Goal: Task Accomplishment & Management: Use online tool/utility

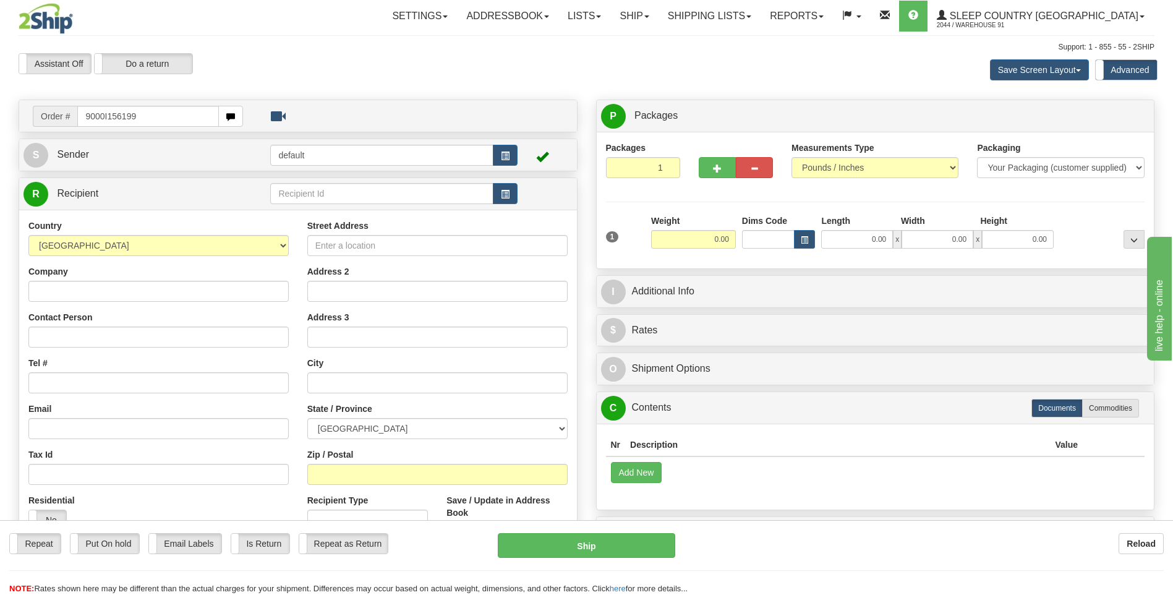
type input "9000I156199"
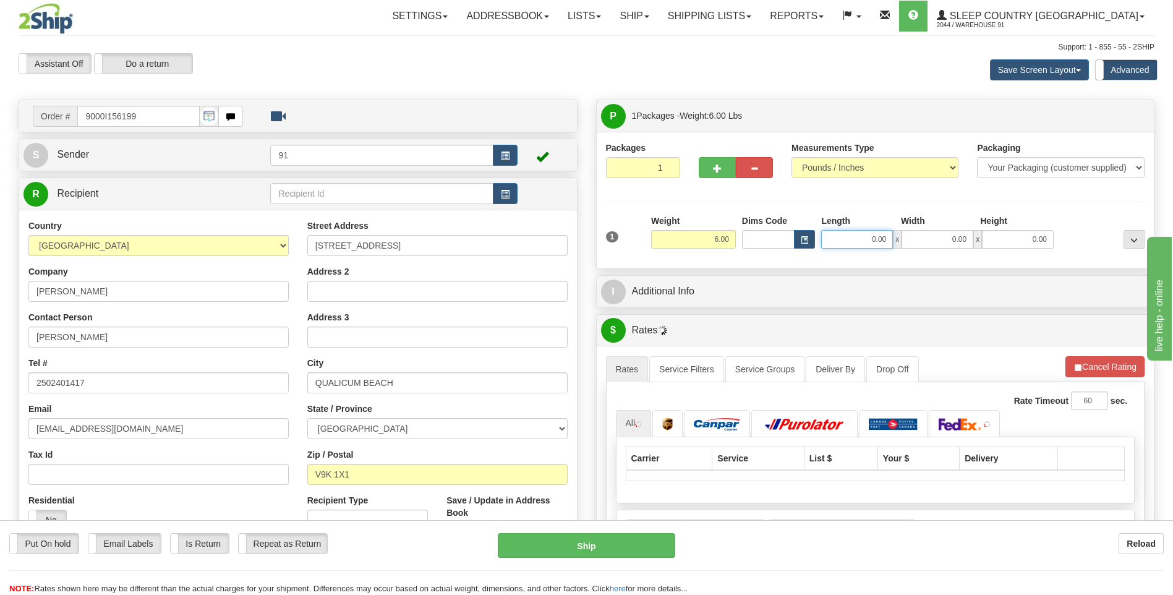
click at [851, 241] on input "0.00" at bounding box center [857, 239] width 72 height 19
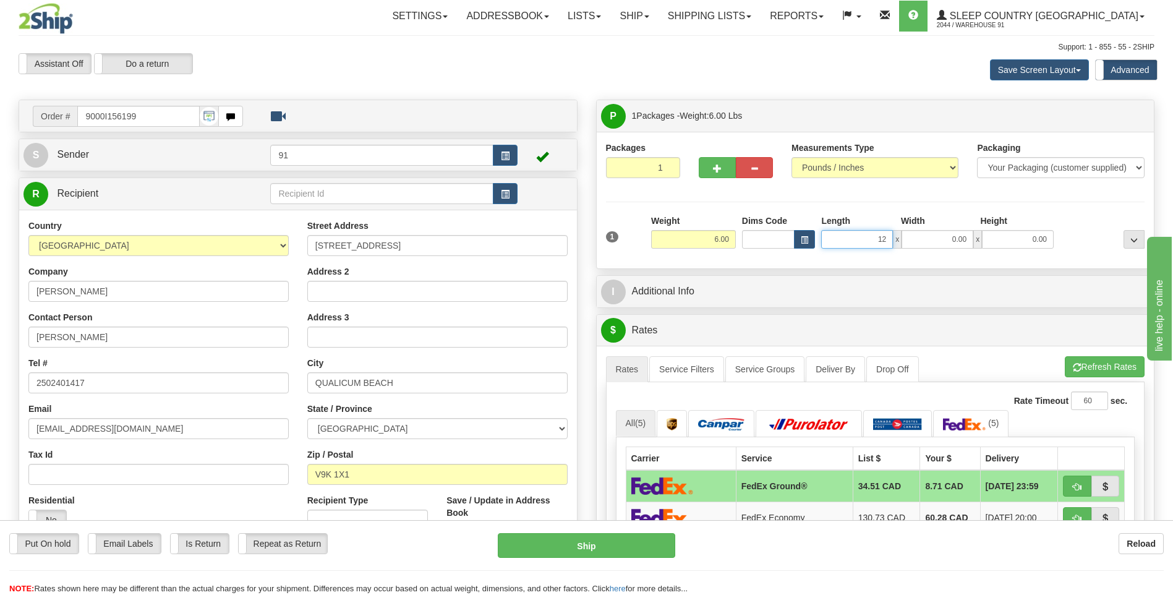
type input "12.00"
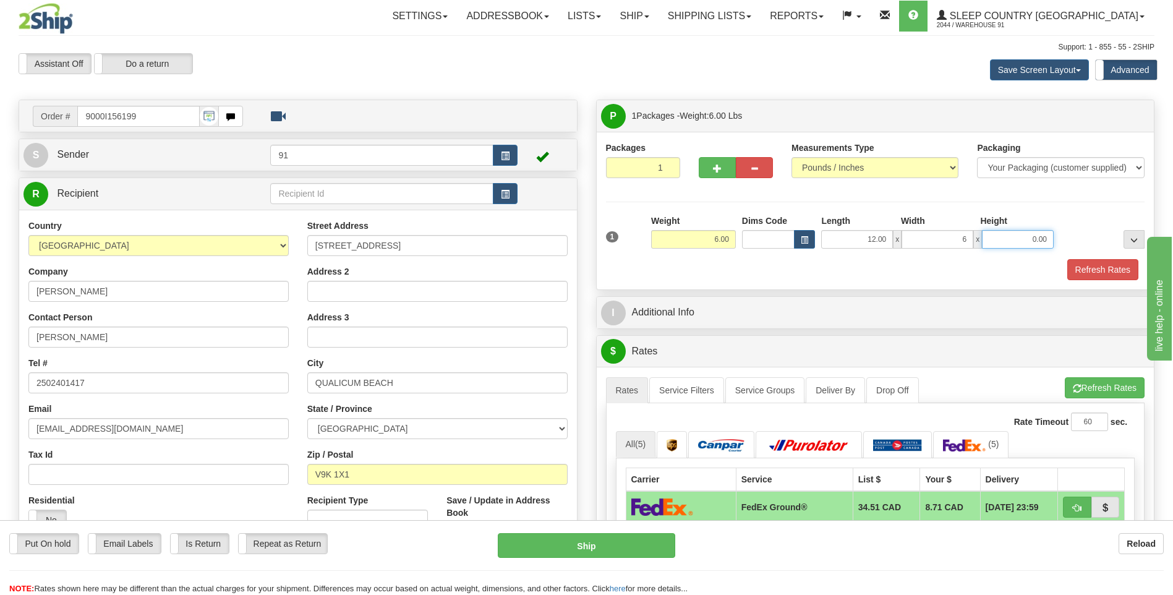
type input "6.00"
type input "17.00"
click at [1112, 279] on button "Refresh Rates" at bounding box center [1102, 269] width 71 height 21
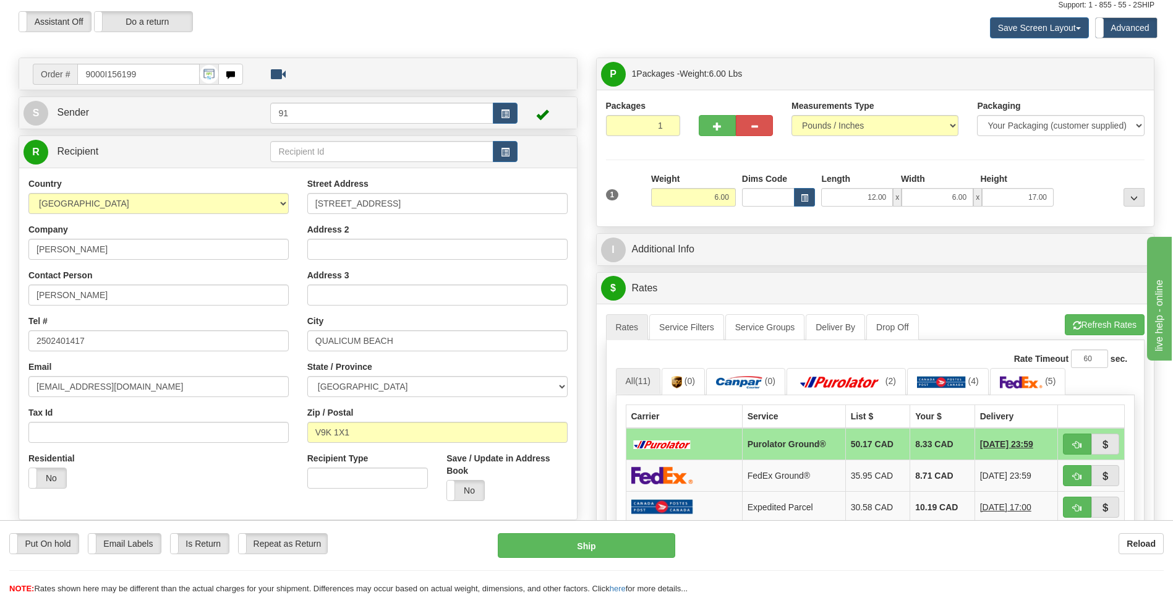
scroll to position [62, 0]
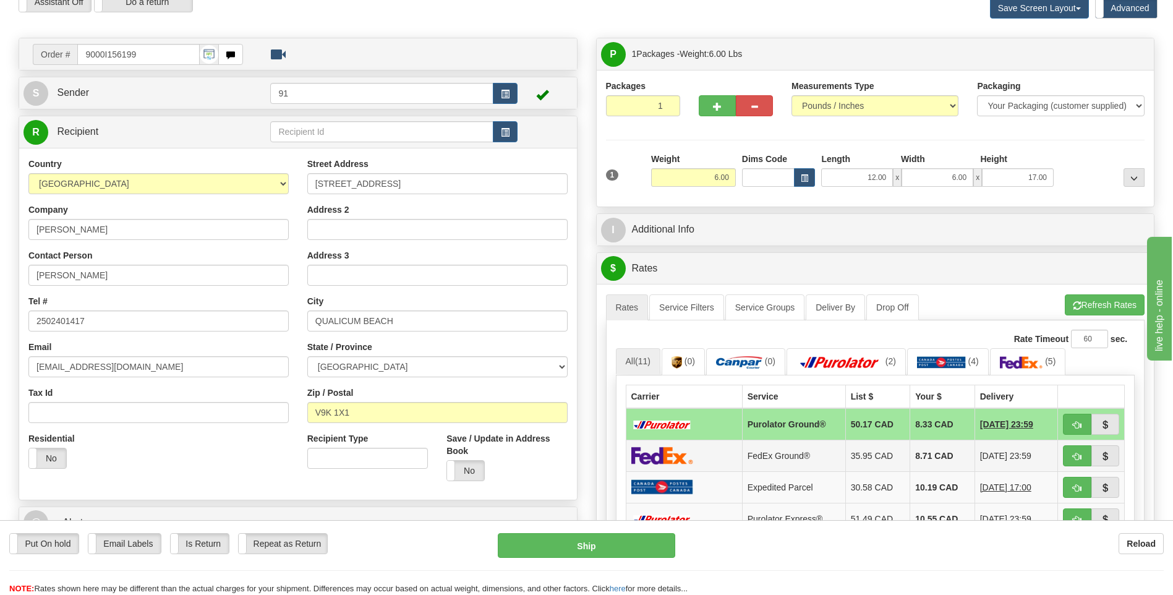
click at [863, 462] on td "35.95 CAD" at bounding box center [877, 455] width 65 height 32
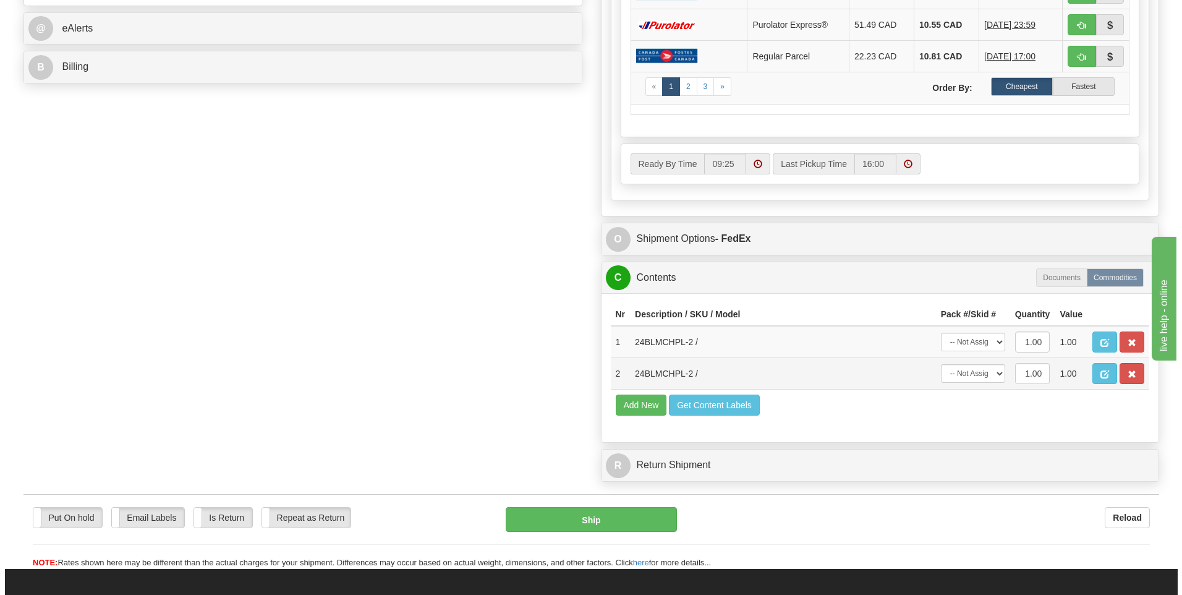
scroll to position [556, 0]
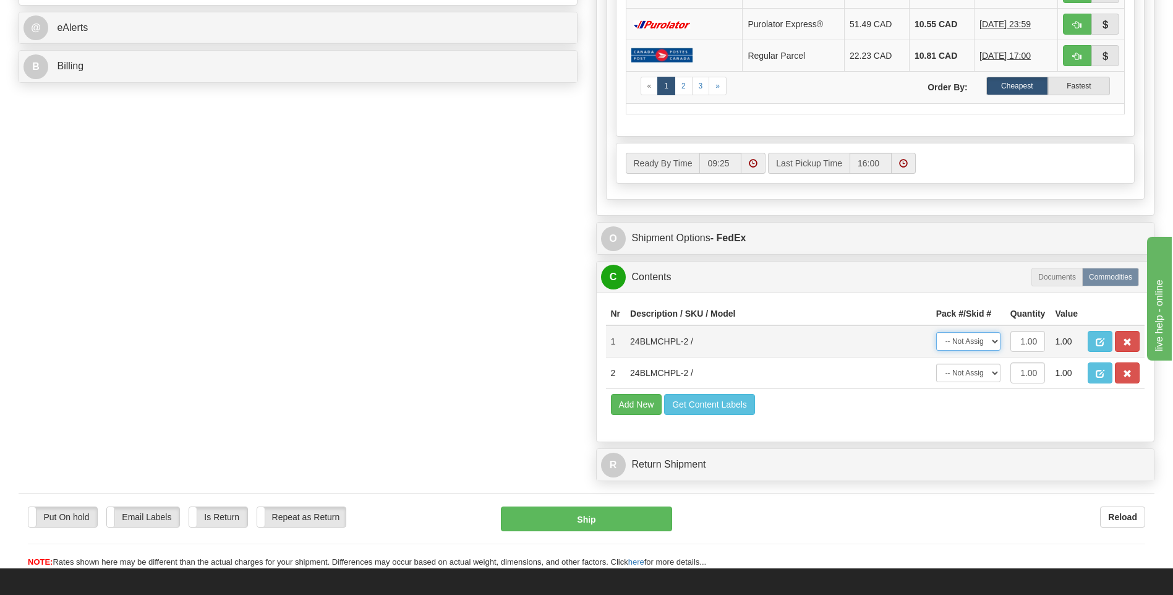
click at [975, 339] on select "-- Not Assigned -- Package 1" at bounding box center [968, 341] width 64 height 19
select select "0"
click at [936, 332] on select "-- Not Assigned -- Package 1" at bounding box center [968, 341] width 64 height 19
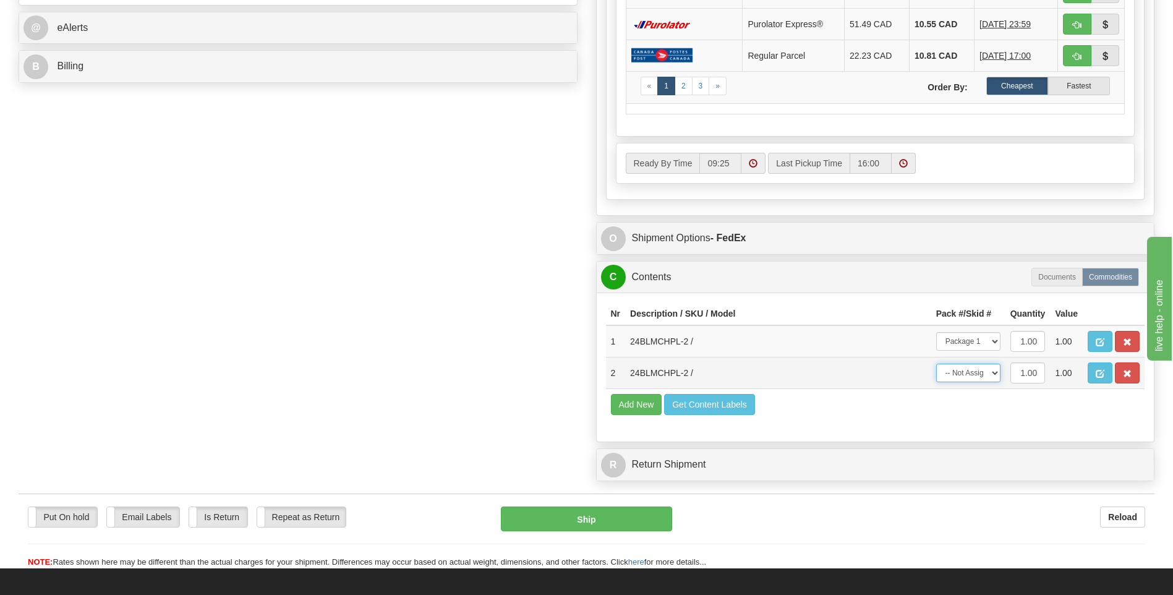
click at [977, 373] on select "-- Not Assigned -- Package 1" at bounding box center [968, 372] width 64 height 19
select select "0"
click at [936, 363] on select "-- Not Assigned -- Package 1" at bounding box center [968, 372] width 64 height 19
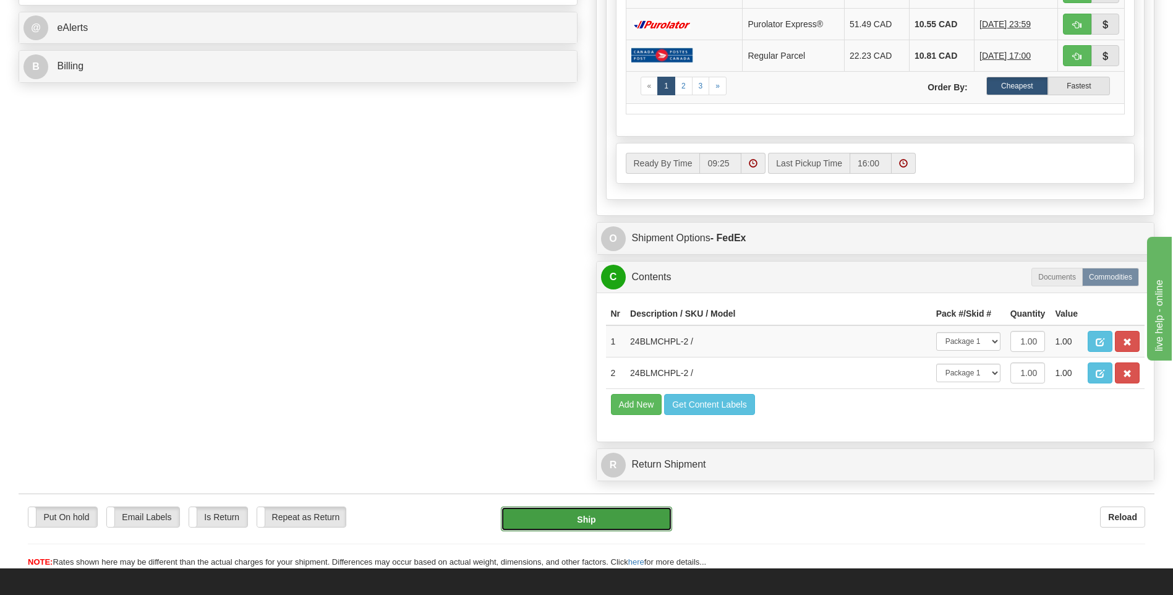
click at [621, 524] on button "Ship" at bounding box center [586, 518] width 171 height 25
type input "92"
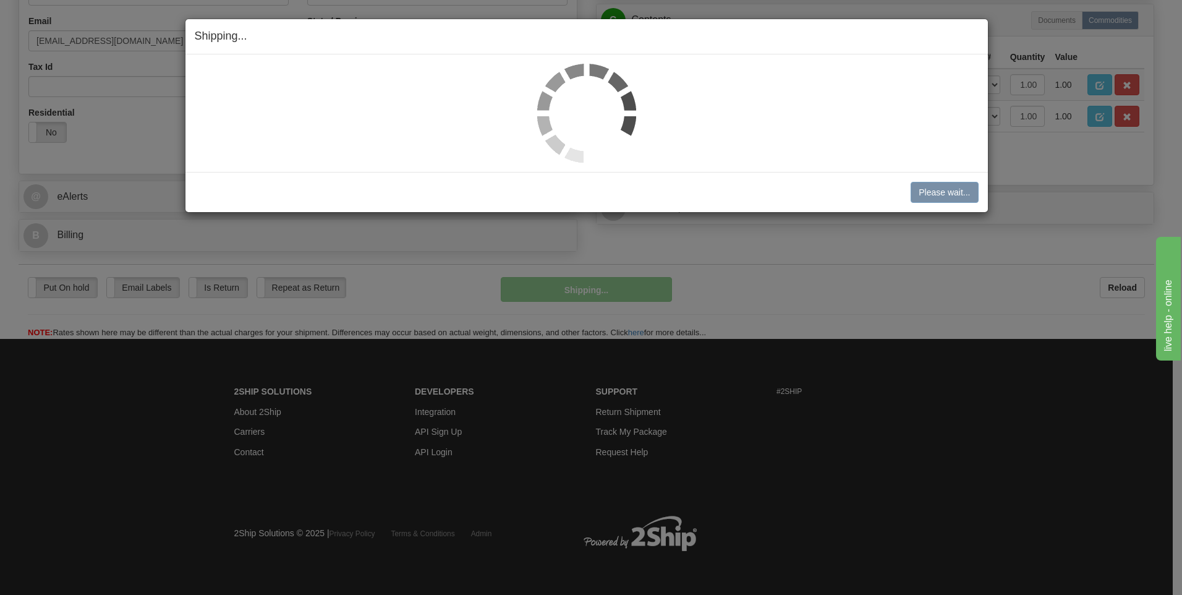
scroll to position [388, 0]
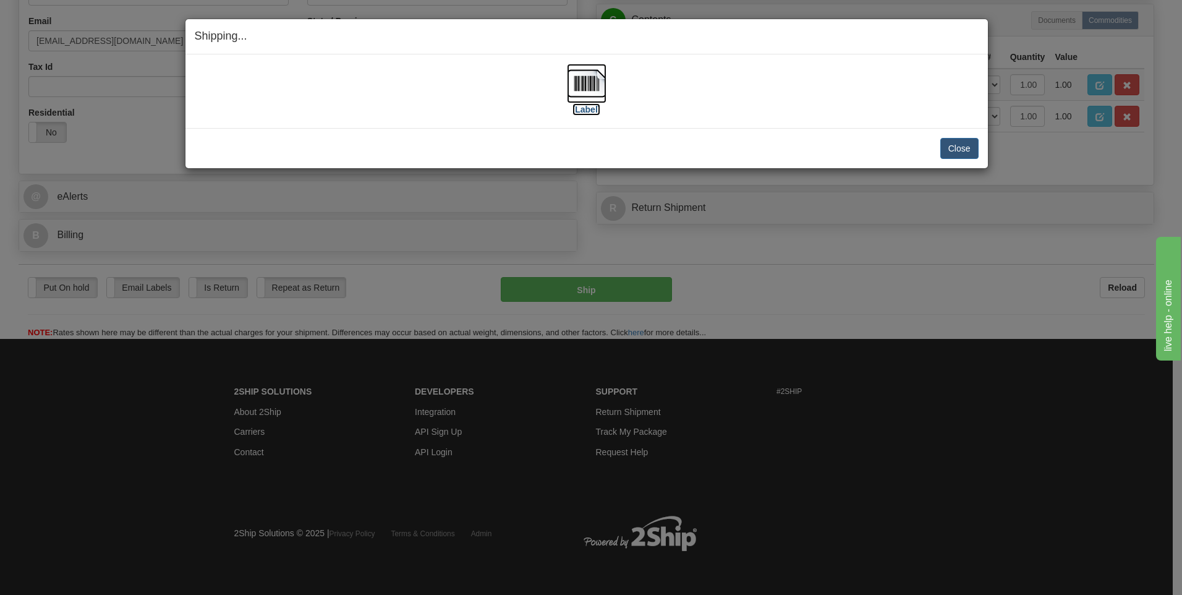
click at [598, 94] on img at bounding box center [587, 84] width 40 height 40
click at [957, 145] on button "Close" at bounding box center [959, 148] width 38 height 21
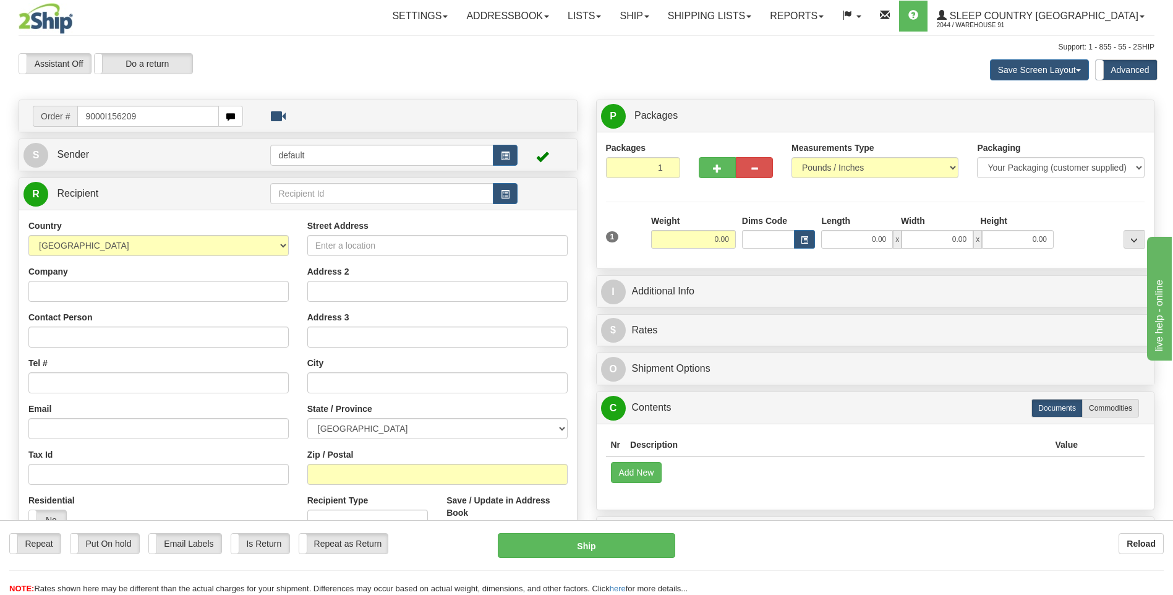
type input "9000I156209"
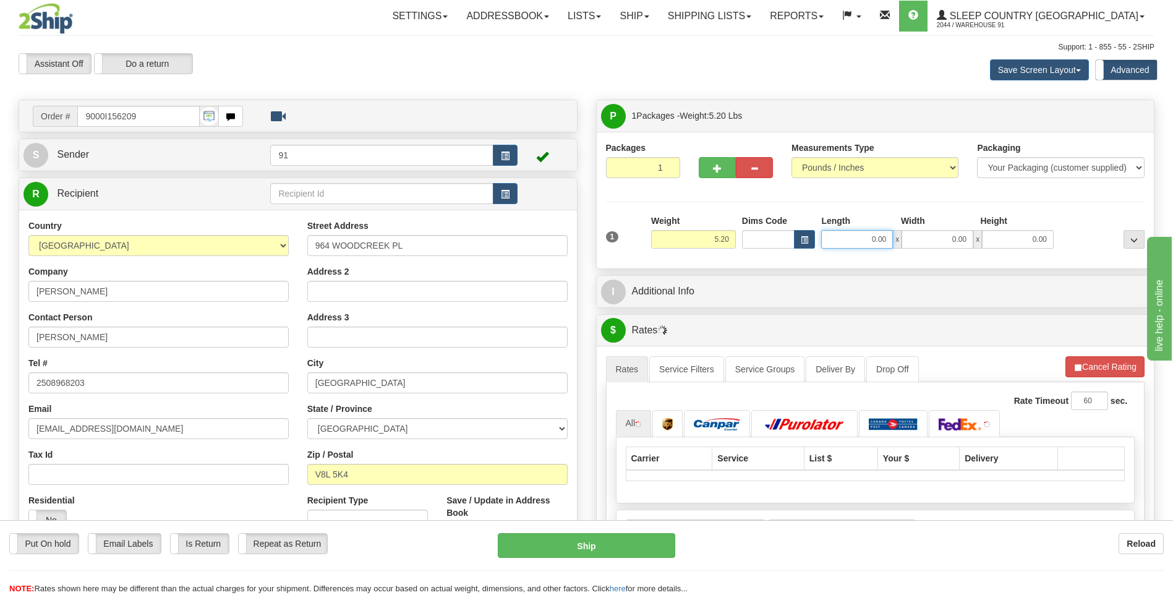
click at [869, 231] on input "0.00" at bounding box center [857, 239] width 72 height 19
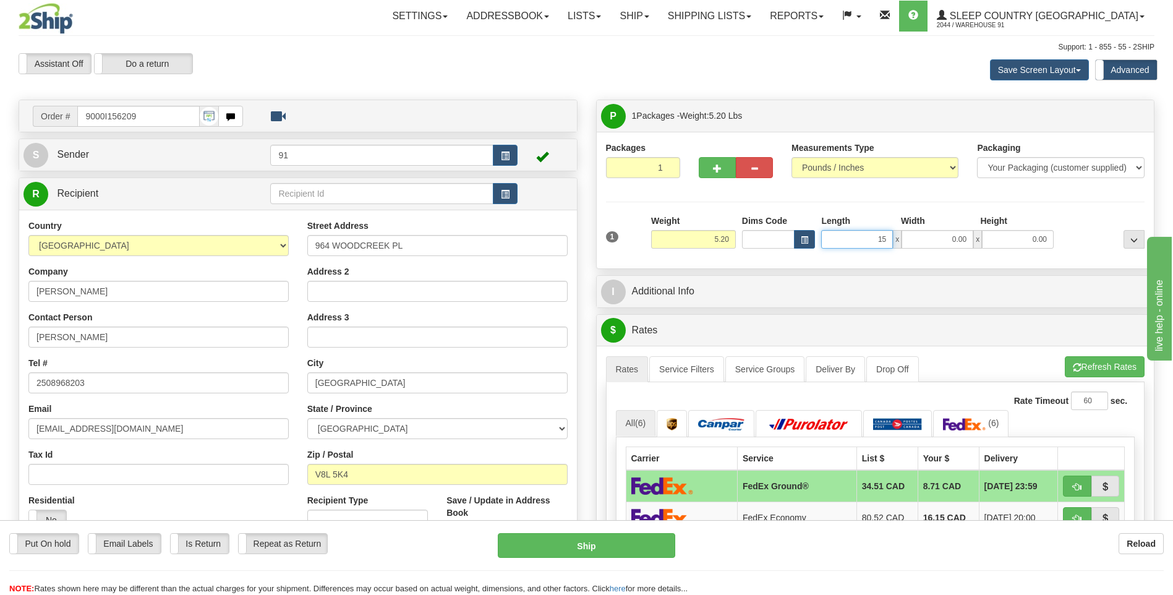
type input "15.00"
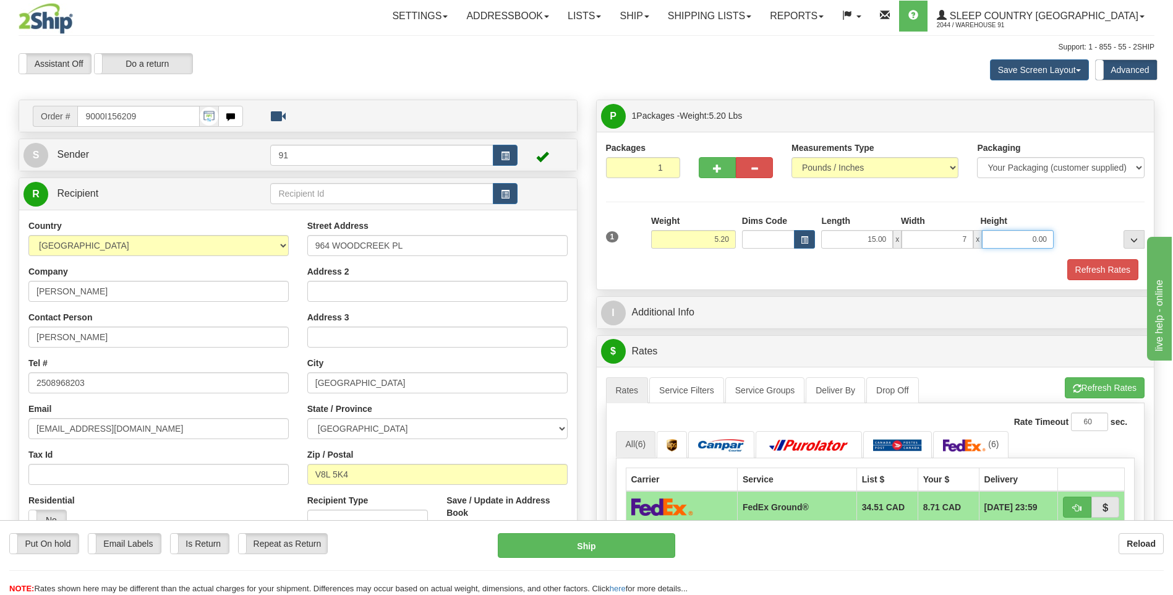
type input "7.00"
type input "25.00"
click at [1086, 265] on button "Refresh Rates" at bounding box center [1102, 269] width 71 height 21
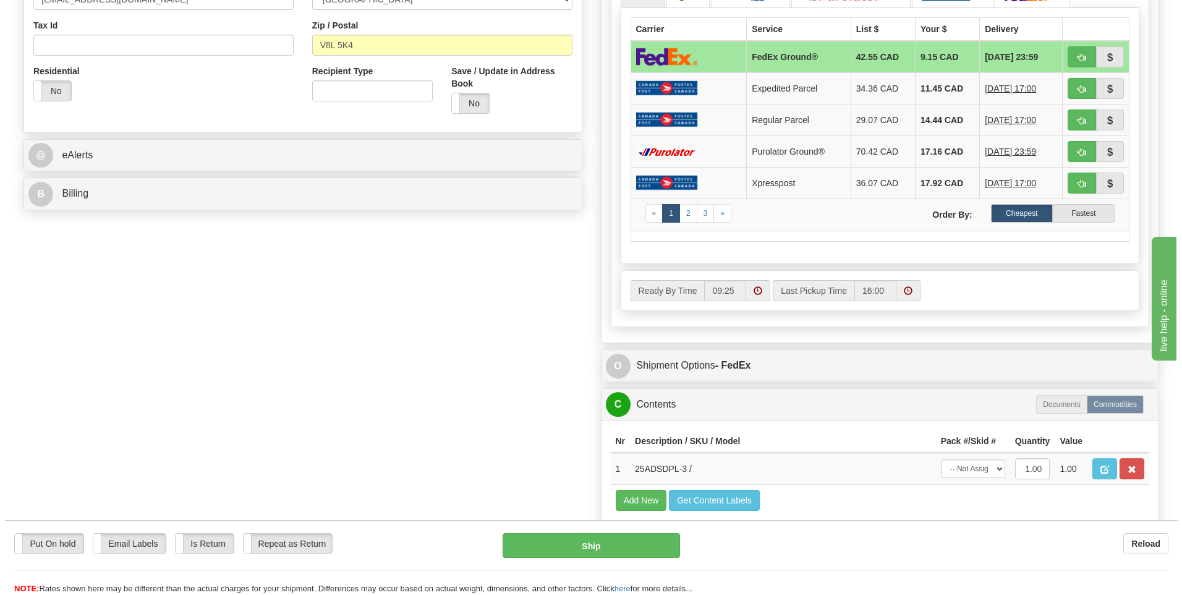
scroll to position [433, 0]
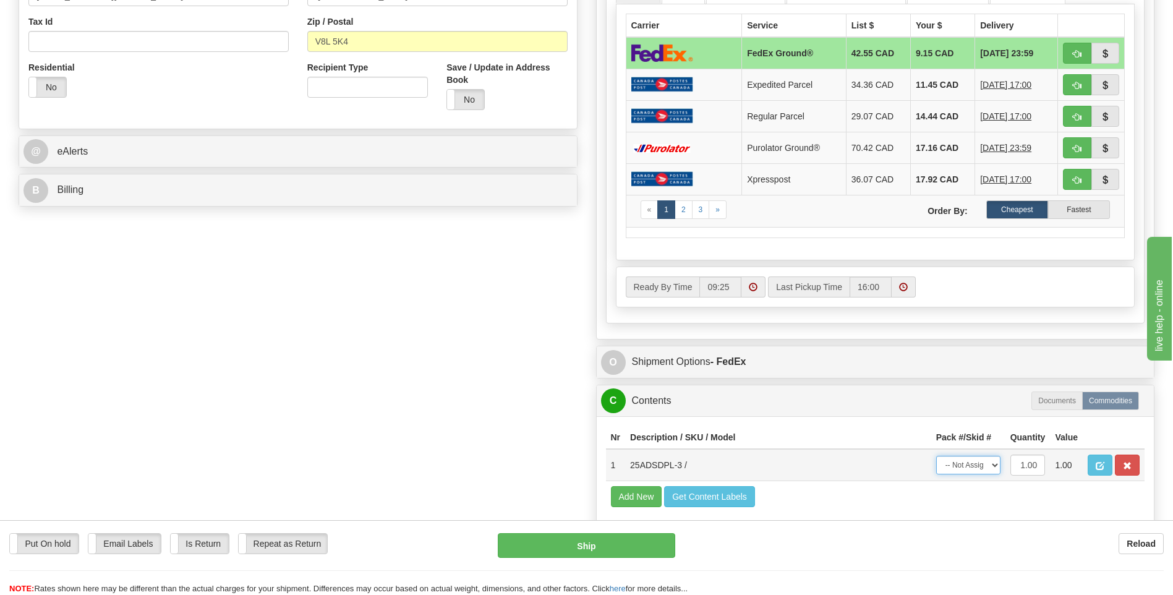
click at [954, 466] on select "-- Not Assigned -- Package 1" at bounding box center [968, 465] width 64 height 19
click at [957, 508] on td "Add New Get Content Labels" at bounding box center [875, 497] width 539 height 32
click at [974, 469] on select "-- Not Assigned -- Package 1" at bounding box center [968, 465] width 64 height 19
select select "0"
click at [936, 456] on select "-- Not Assigned -- Package 1" at bounding box center [968, 465] width 64 height 19
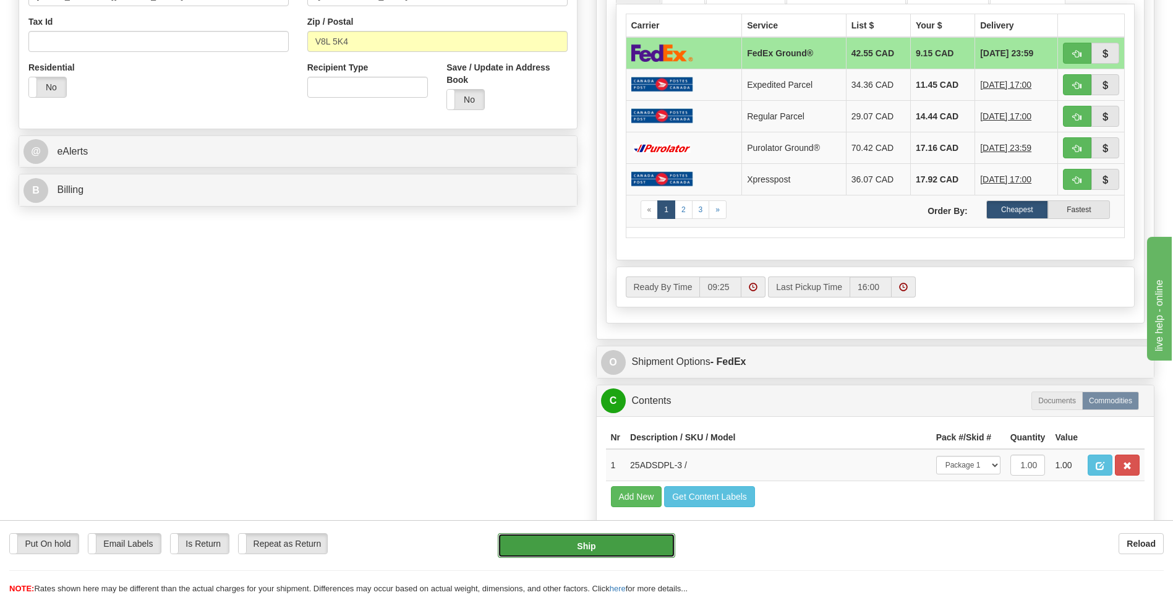
click at [630, 543] on button "Ship" at bounding box center [586, 545] width 177 height 25
type input "92"
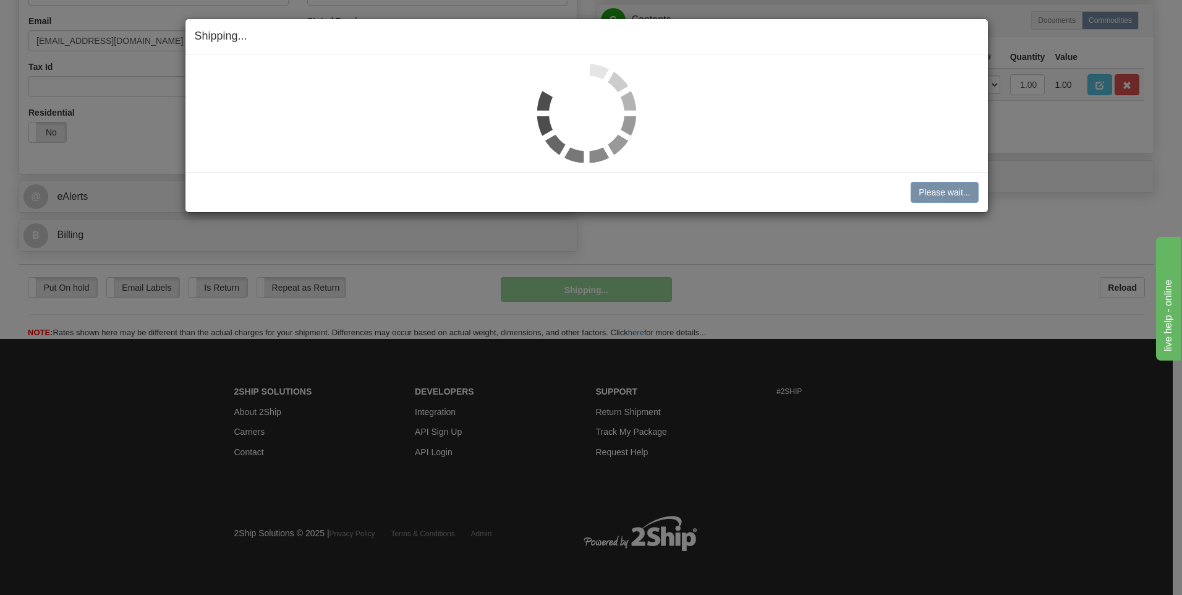
scroll to position [388, 0]
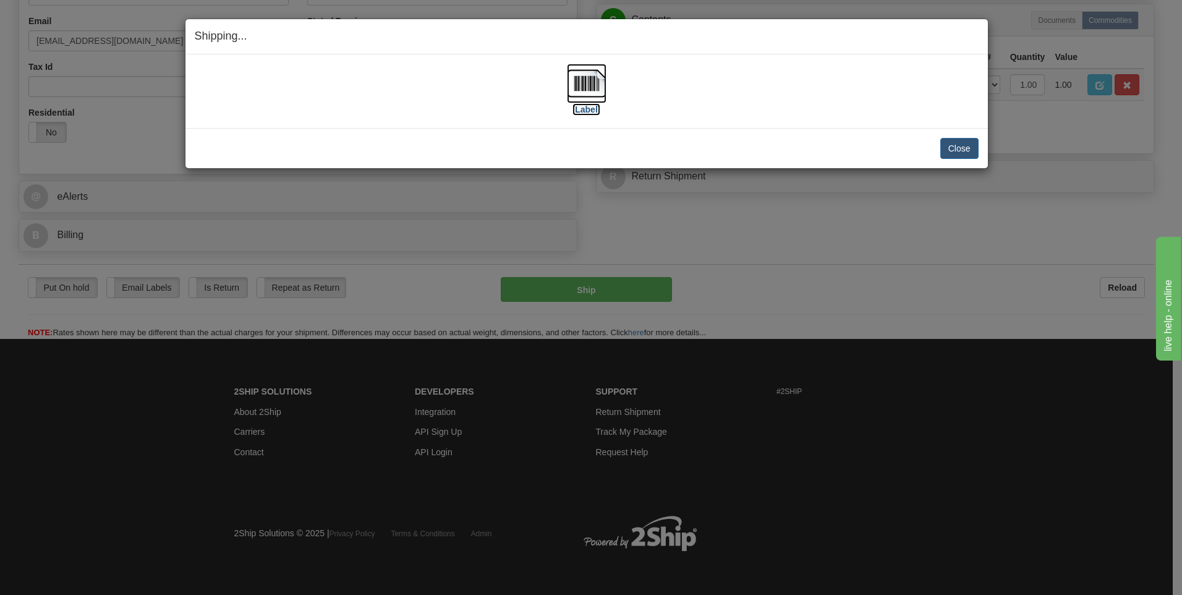
click at [587, 89] on img at bounding box center [587, 84] width 40 height 40
click at [945, 145] on button "Close" at bounding box center [959, 148] width 38 height 21
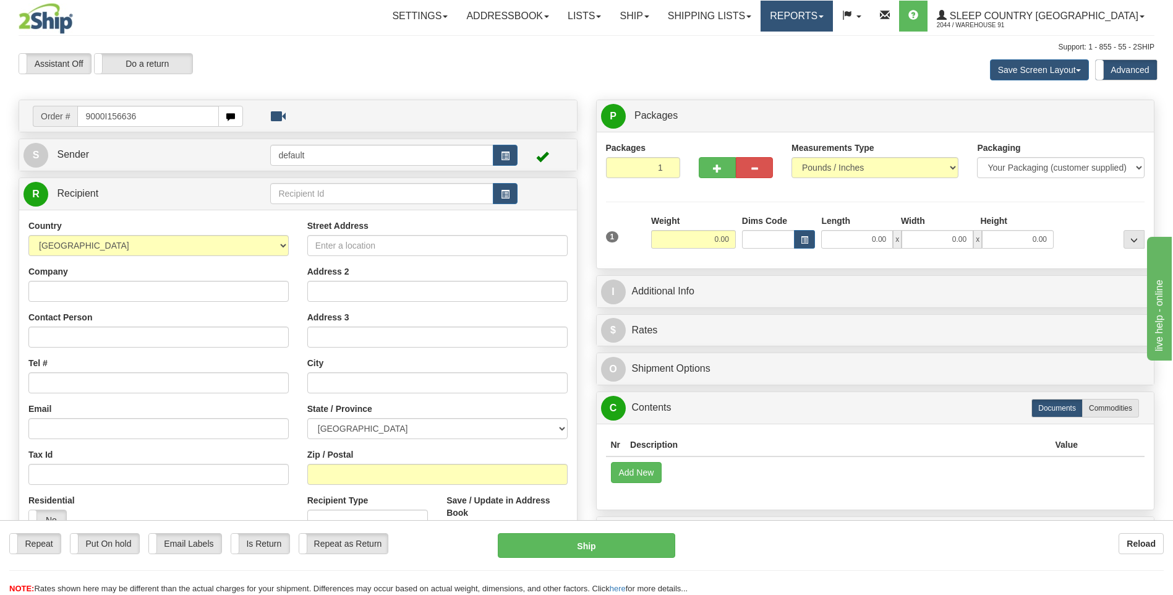
type input "9000I156636"
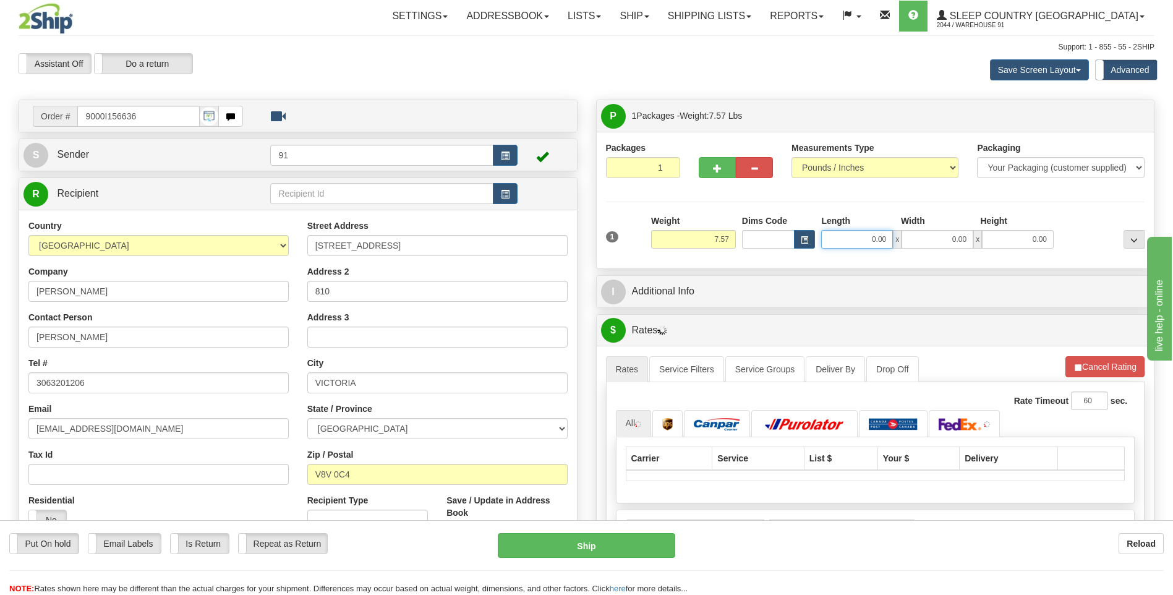
click at [847, 245] on input "0.00" at bounding box center [857, 239] width 72 height 19
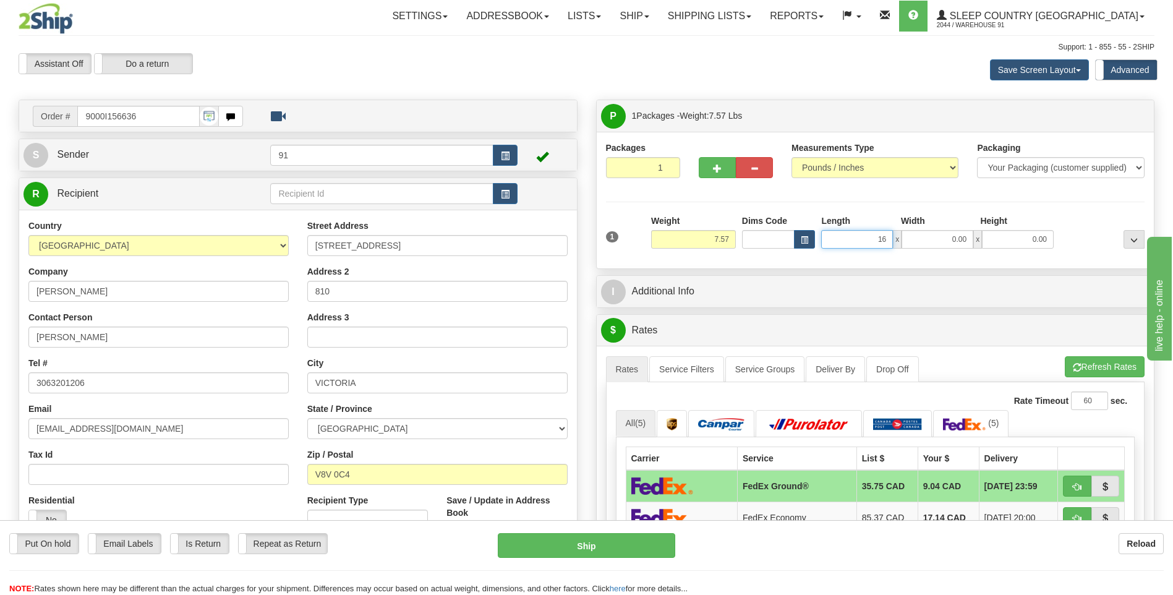
type input "16.00"
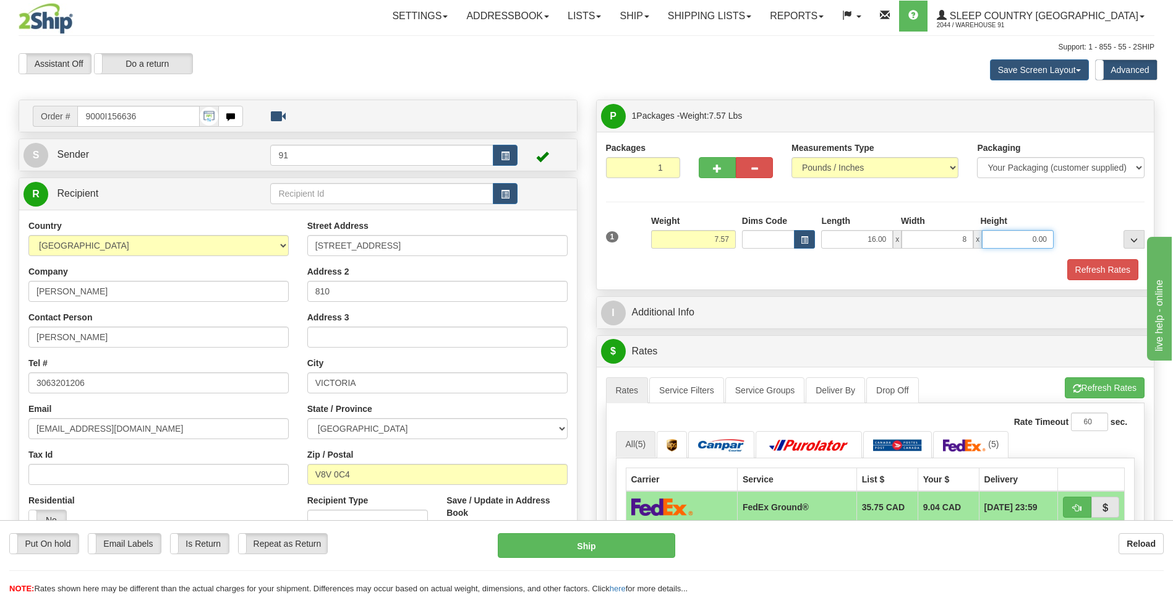
type input "8.00"
type input "19.00"
click at [1087, 261] on button "Refresh Rates" at bounding box center [1102, 269] width 71 height 21
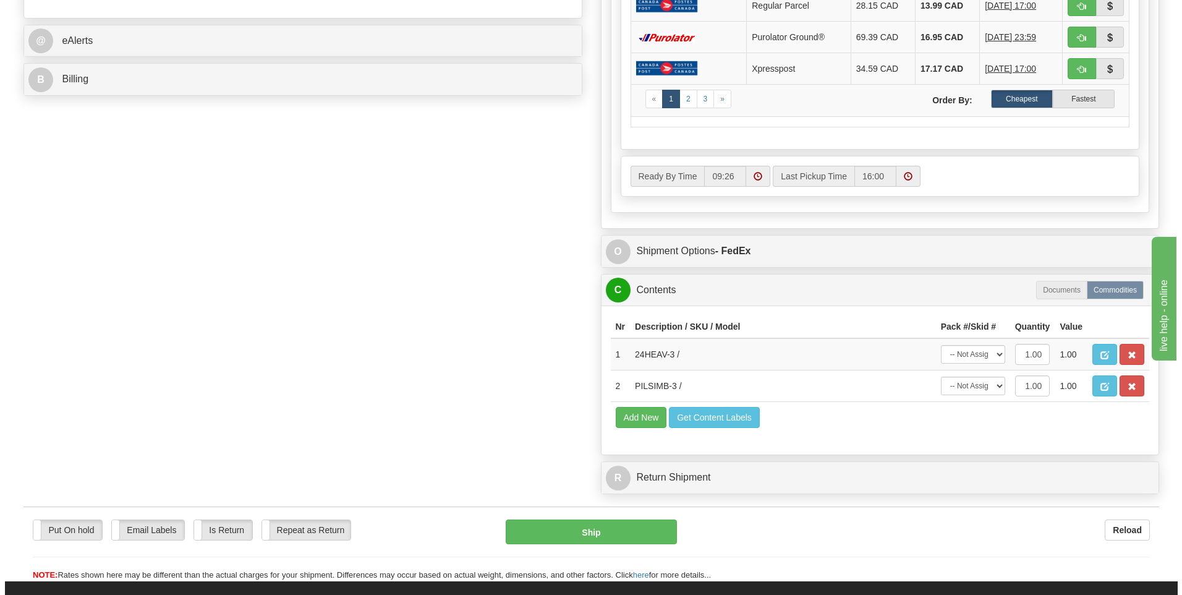
scroll to position [556, 0]
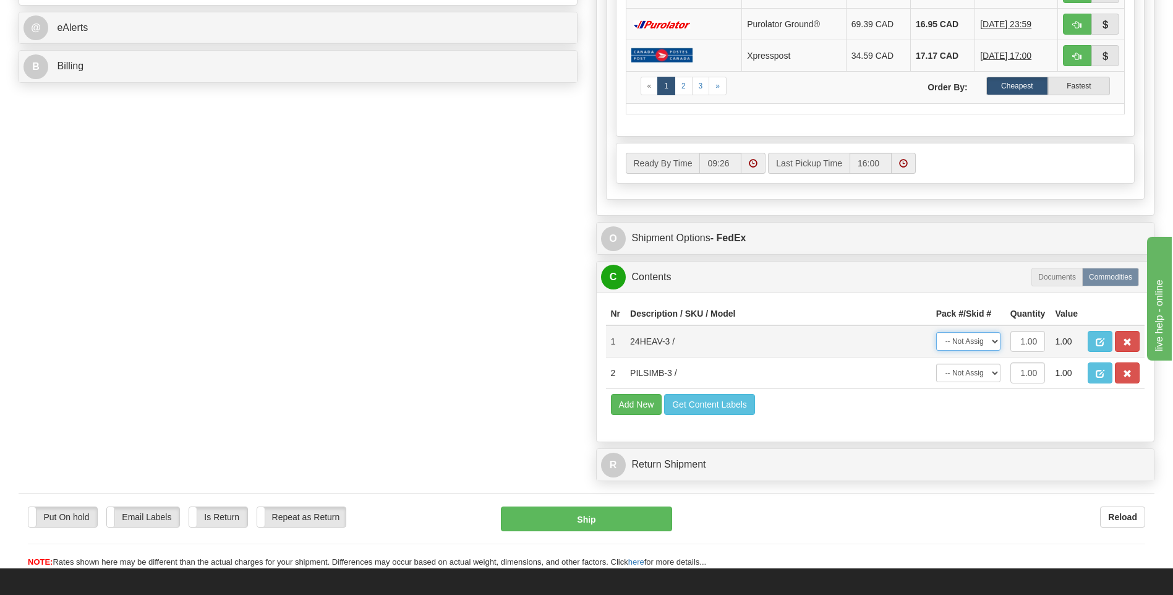
click at [978, 350] on select "-- Not Assigned -- Package 1" at bounding box center [968, 341] width 64 height 19
select select "0"
click at [936, 332] on select "-- Not Assigned -- Package 1" at bounding box center [968, 341] width 64 height 19
click at [982, 375] on select "-- Not Assigned -- Package 1" at bounding box center [968, 372] width 64 height 19
select select "0"
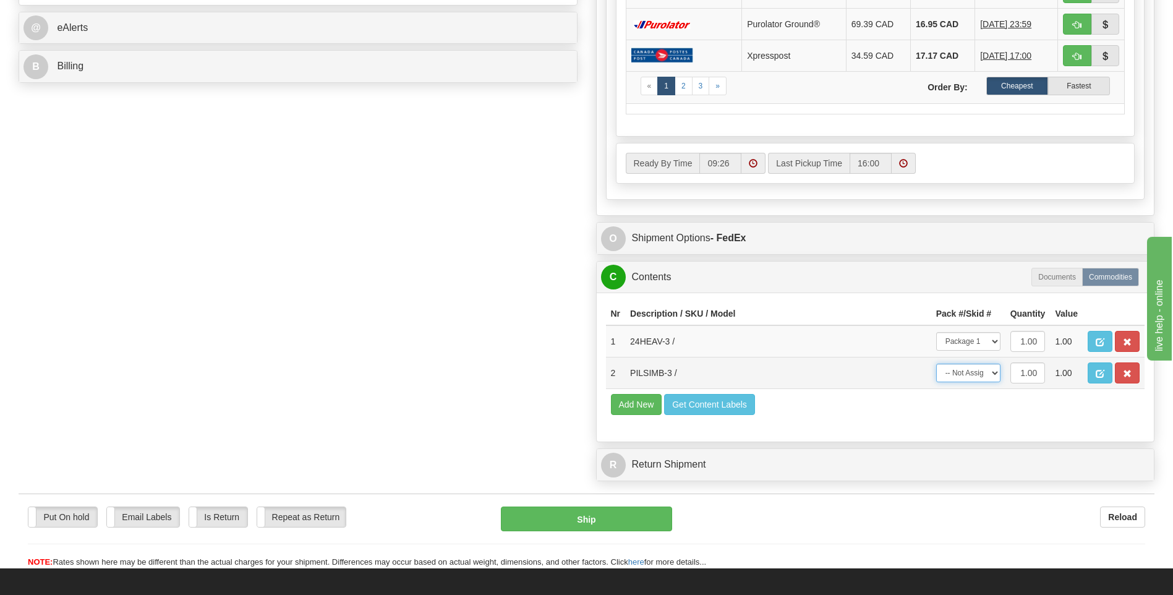
click at [936, 363] on select "-- Not Assigned -- Package 1" at bounding box center [968, 372] width 64 height 19
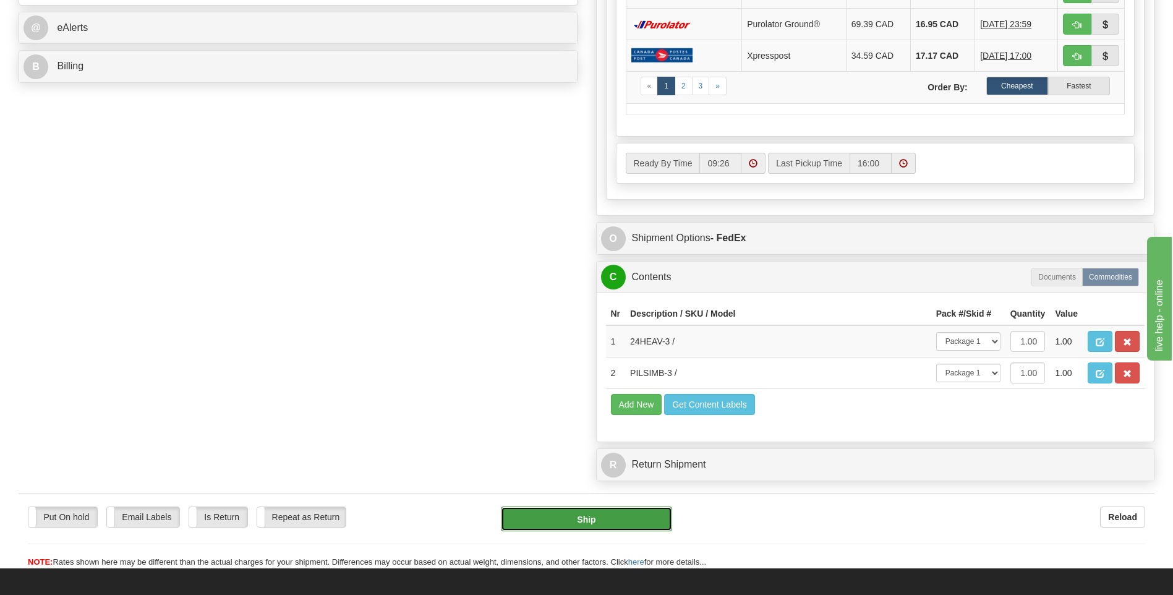
click at [603, 524] on button "Ship" at bounding box center [586, 518] width 171 height 25
type input "92"
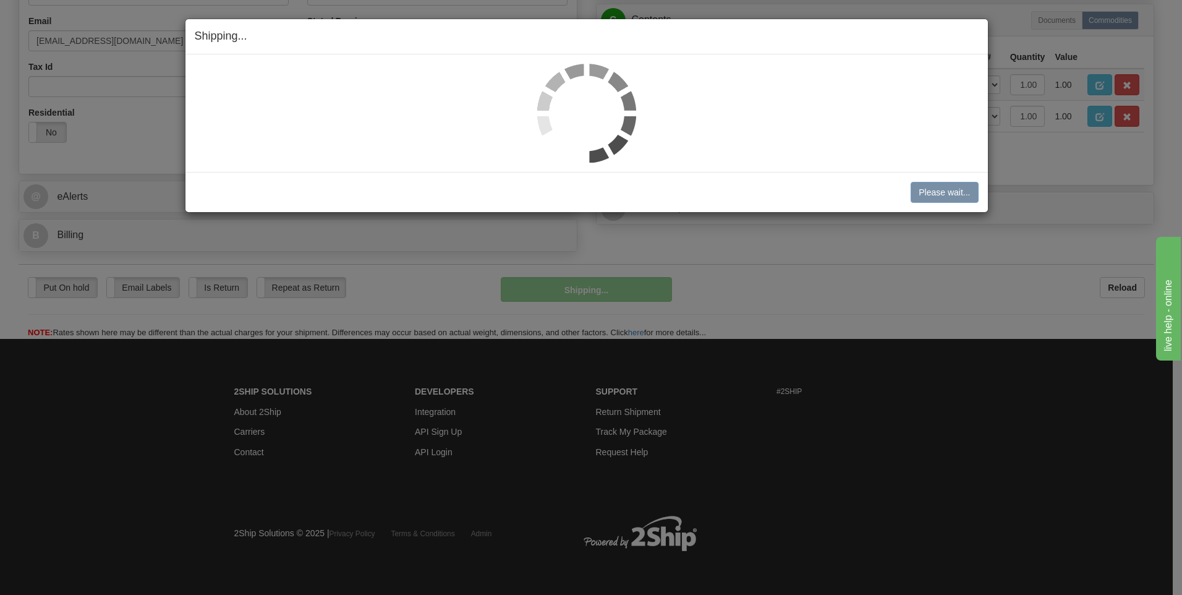
scroll to position [388, 0]
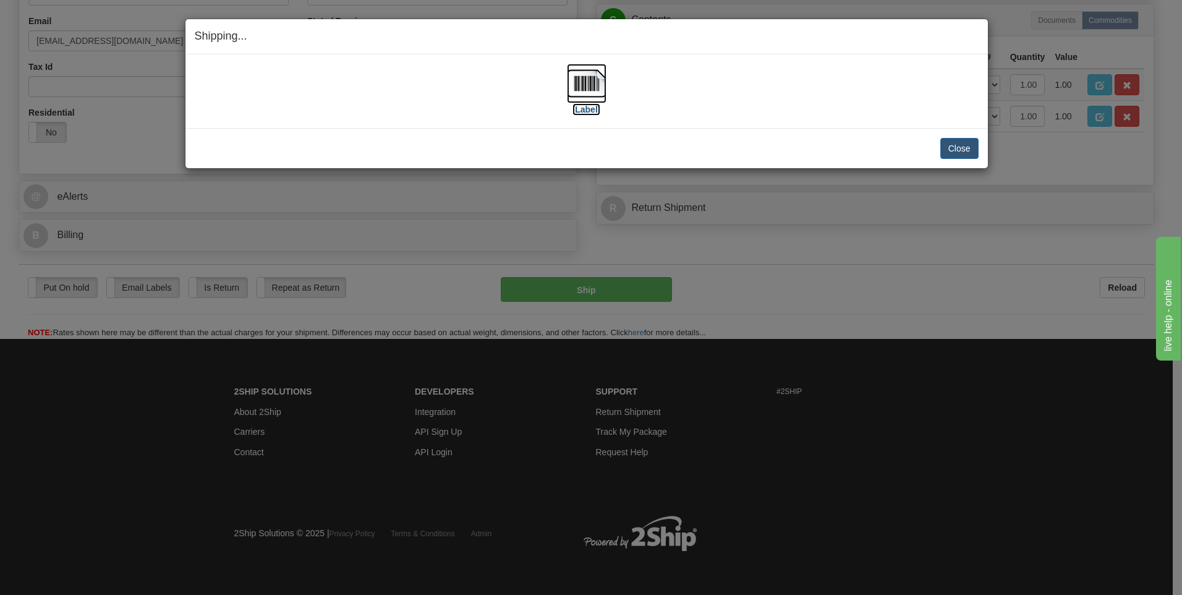
click at [588, 88] on img at bounding box center [587, 84] width 40 height 40
click at [959, 156] on button "Close" at bounding box center [959, 148] width 38 height 21
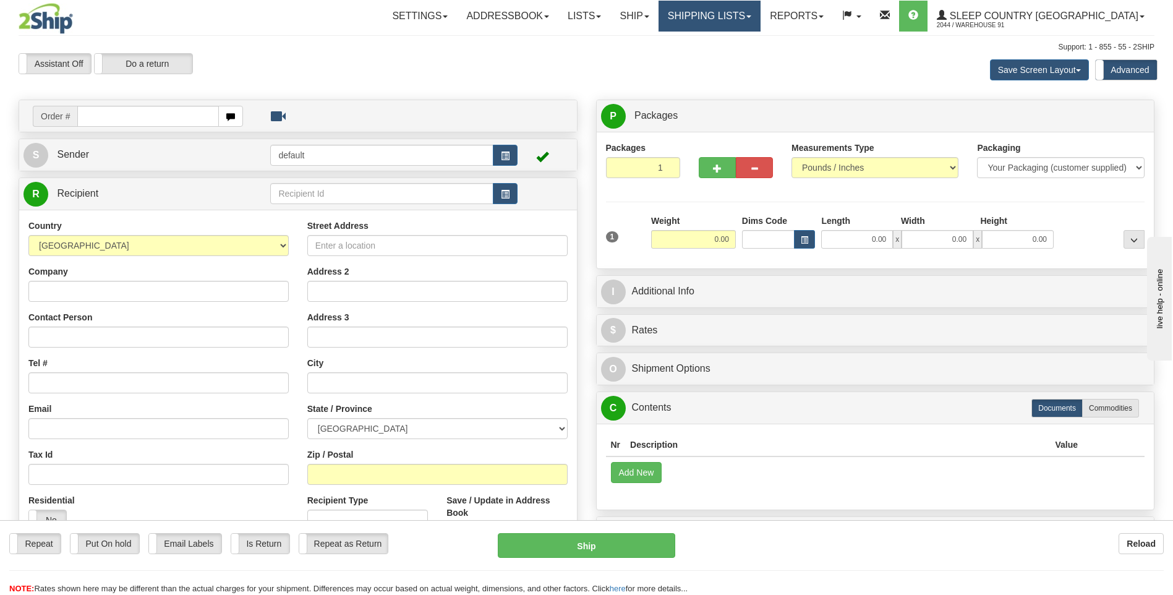
click at [754, 18] on link "Shipping lists" at bounding box center [709, 16] width 102 height 31
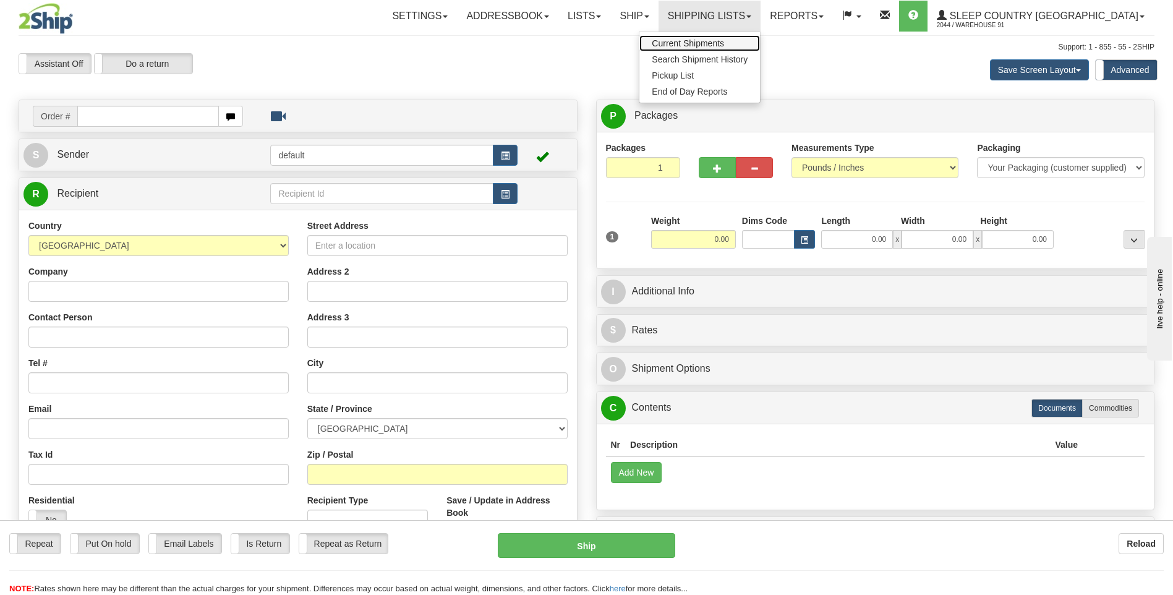
click at [757, 38] on link "Current Shipments" at bounding box center [699, 43] width 121 height 16
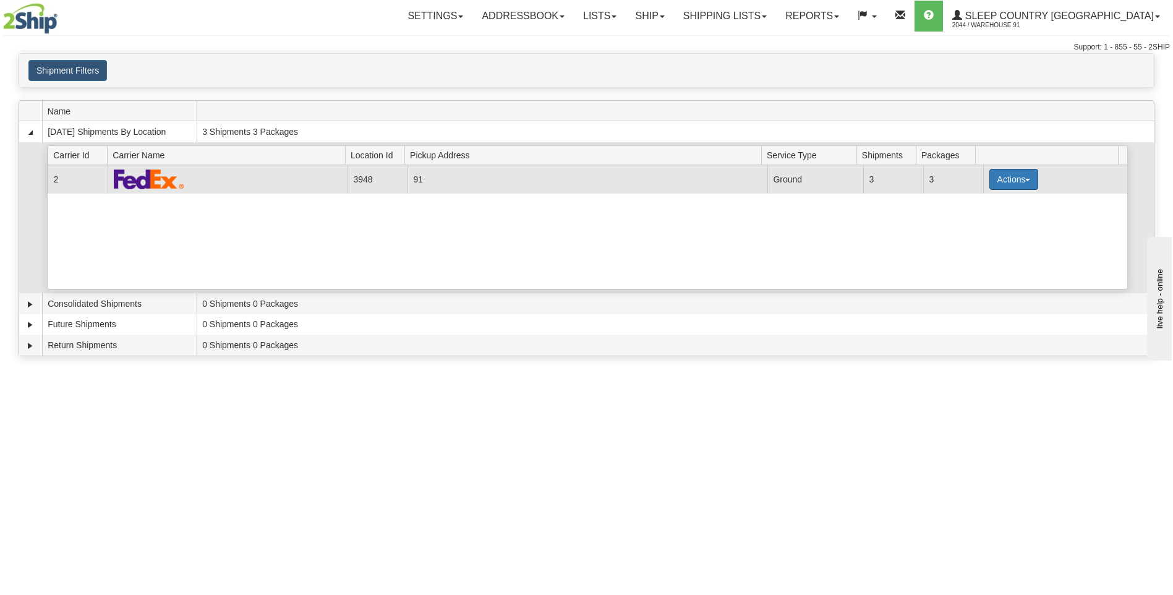
click at [1012, 176] on button "Actions" at bounding box center [1013, 179] width 49 height 21
click at [985, 218] on link "Close" at bounding box center [987, 219] width 99 height 16
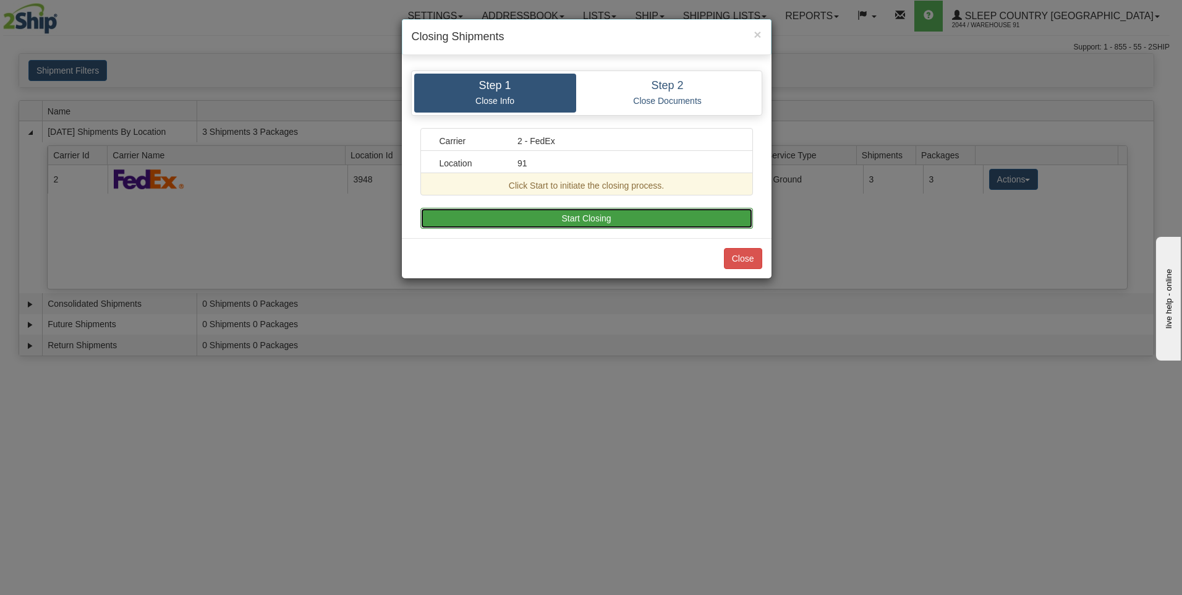
click at [643, 217] on button "Start Closing" at bounding box center [586, 218] width 333 height 21
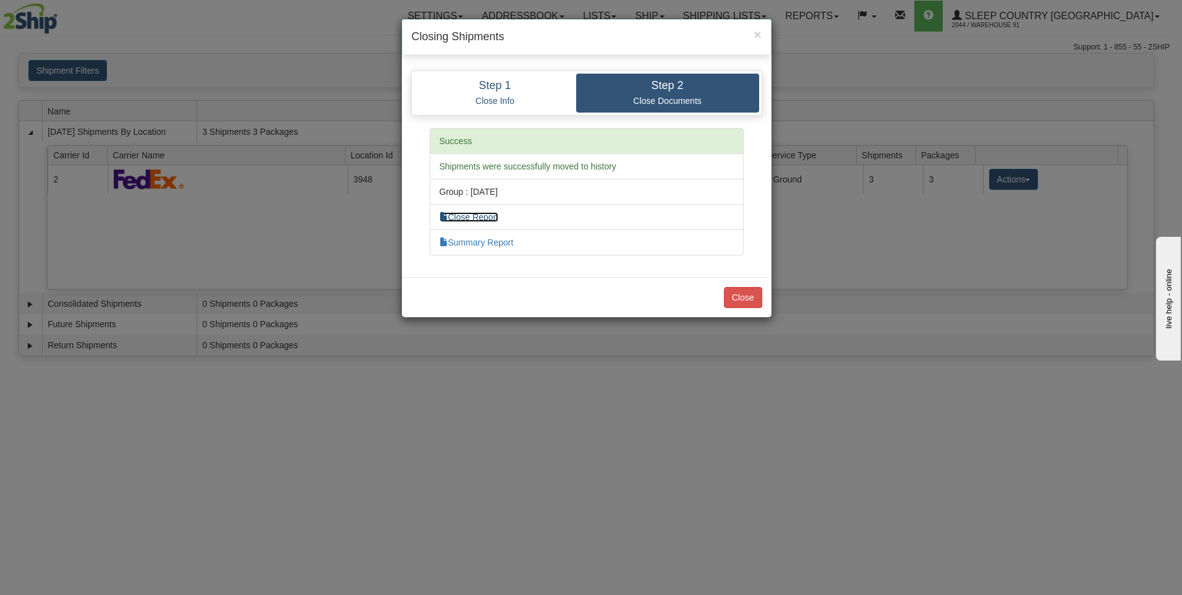
click at [467, 215] on link "Close Report" at bounding box center [468, 217] width 59 height 10
click at [478, 245] on link "Summary Report" at bounding box center [476, 242] width 74 height 10
click at [742, 299] on button "Close" at bounding box center [743, 297] width 38 height 21
